Goal: Task Accomplishment & Management: Use online tool/utility

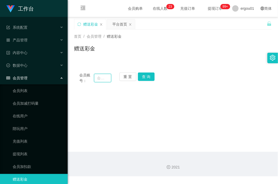
click at [104, 81] on input "text" at bounding box center [102, 78] width 17 height 8
paste input "85755111"
type input "85755111"
click at [150, 75] on button "查 询" at bounding box center [146, 77] width 17 height 8
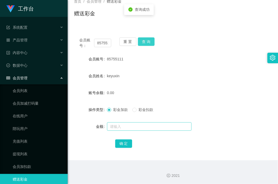
scroll to position [36, 0]
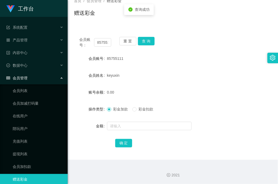
click at [136, 121] on div at bounding box center [164, 126] width 115 height 11
click at [132, 130] on input "text" at bounding box center [149, 126] width 84 height 8
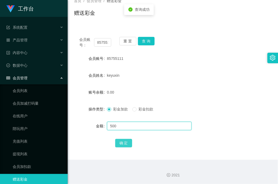
type input "500"
click at [125, 141] on button "确 定" at bounding box center [123, 143] width 17 height 8
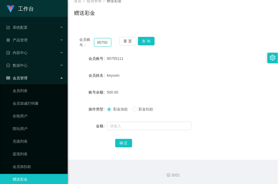
click at [105, 45] on input "85755111" at bounding box center [102, 42] width 17 height 8
click at [99, 17] on div "赠送彩金" at bounding box center [172, 15] width 197 height 12
